Goal: Navigation & Orientation: Understand site structure

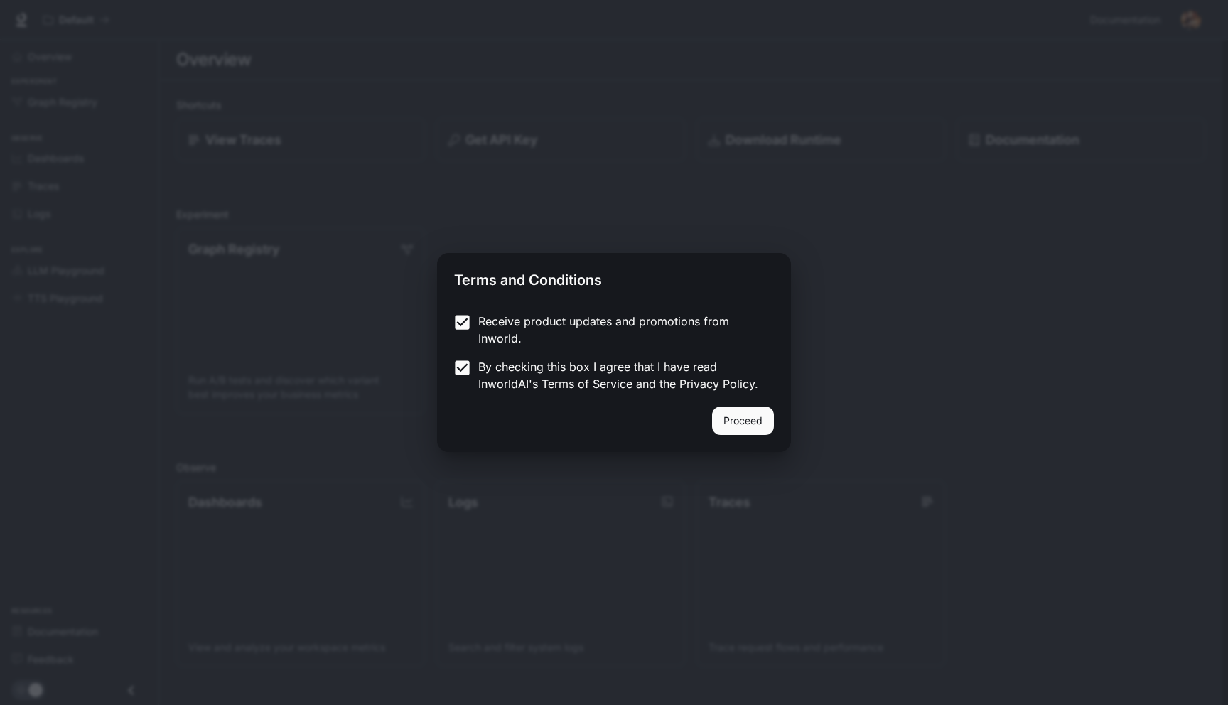
click at [733, 414] on button "Proceed" at bounding box center [743, 421] width 62 height 28
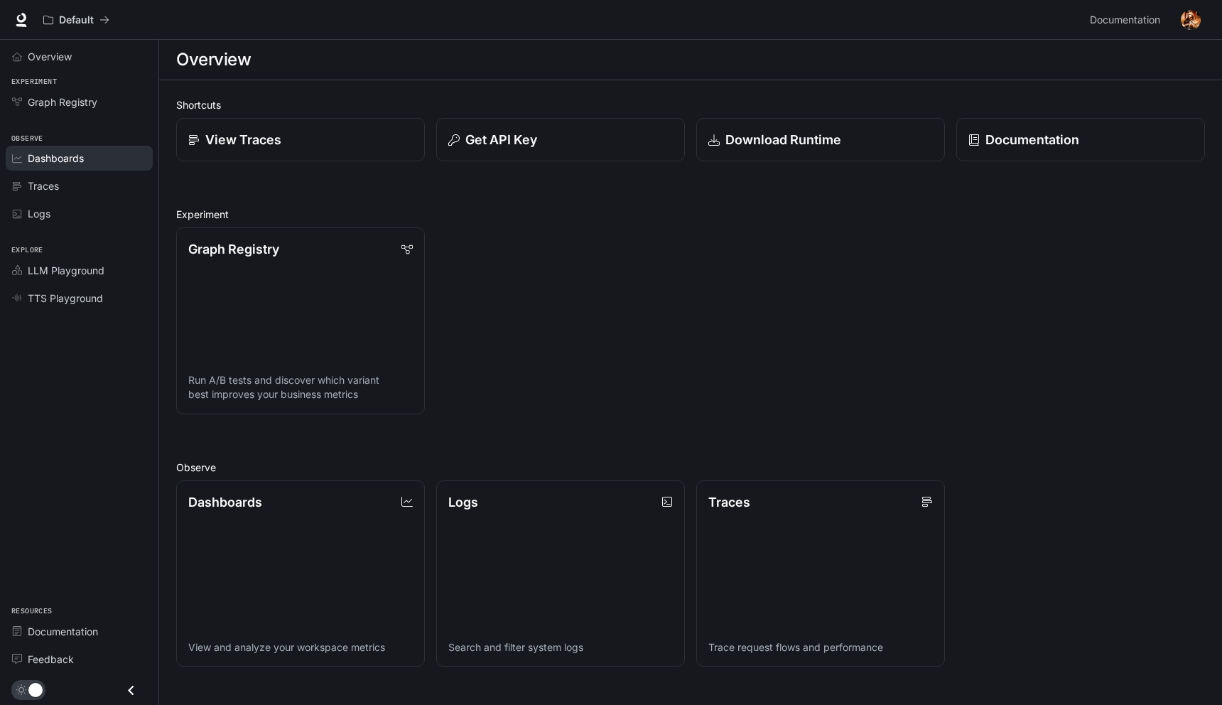
click at [26, 163] on link "Dashboards" at bounding box center [79, 158] width 147 height 25
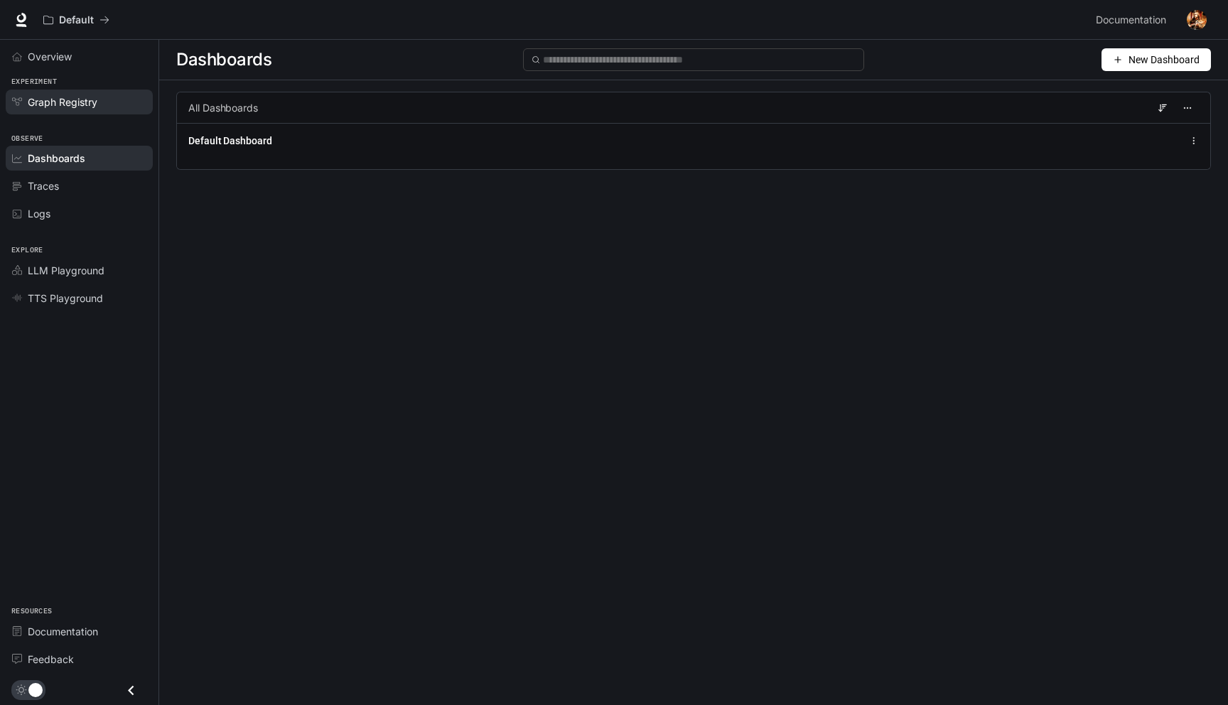
click at [55, 101] on span "Graph Registry" at bounding box center [63, 102] width 70 height 15
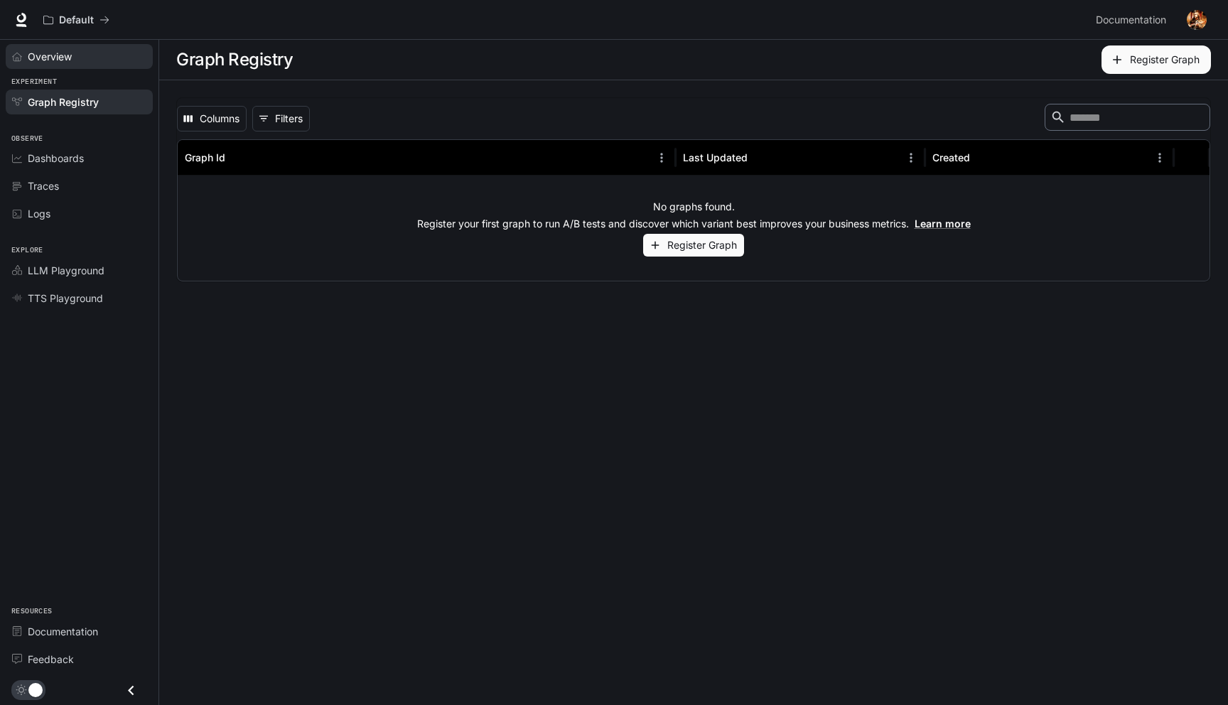
click at [59, 58] on span "Overview" at bounding box center [50, 56] width 44 height 15
